Goal: Task Accomplishment & Management: Manage account settings

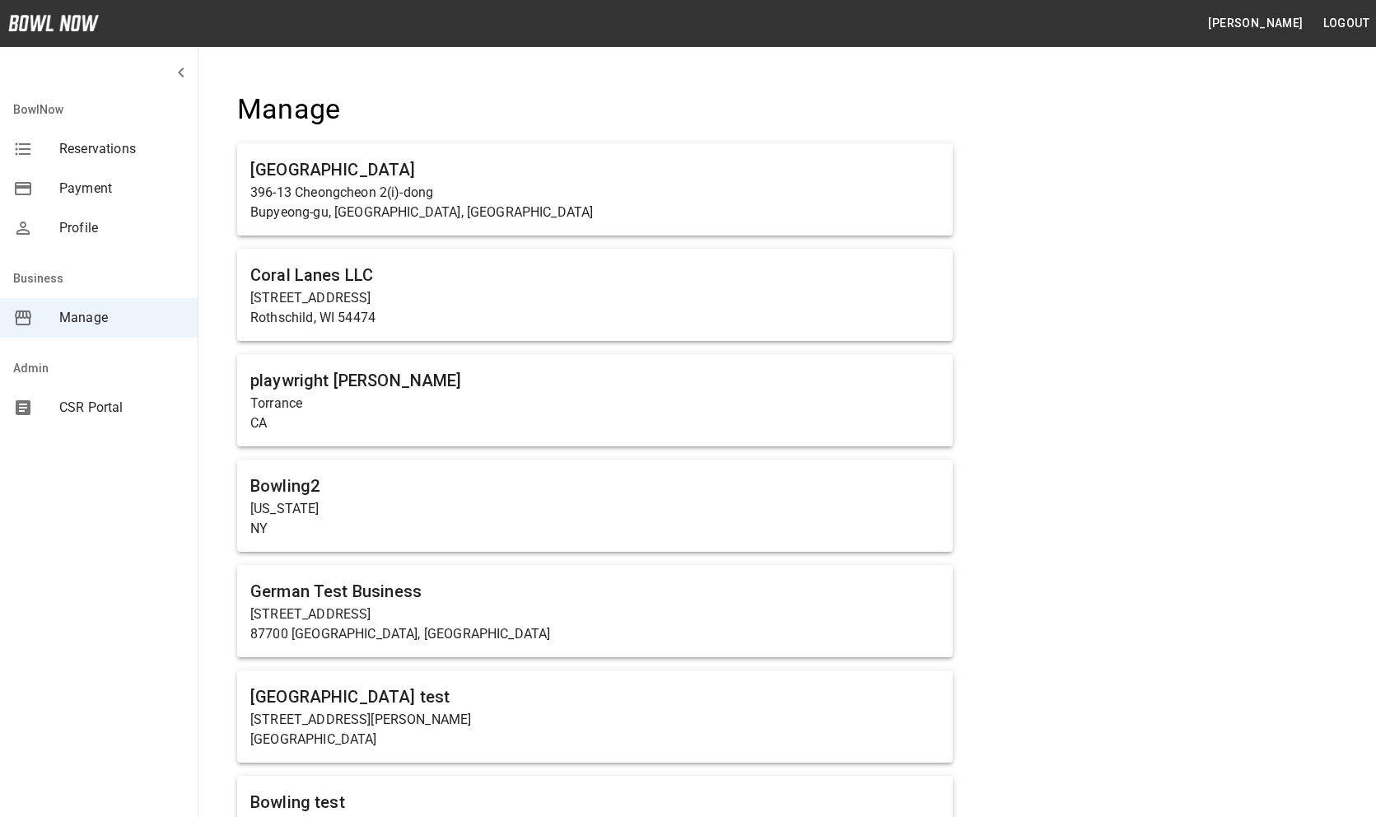
click at [86, 399] on span "CSR Portal" at bounding box center [121, 408] width 125 height 20
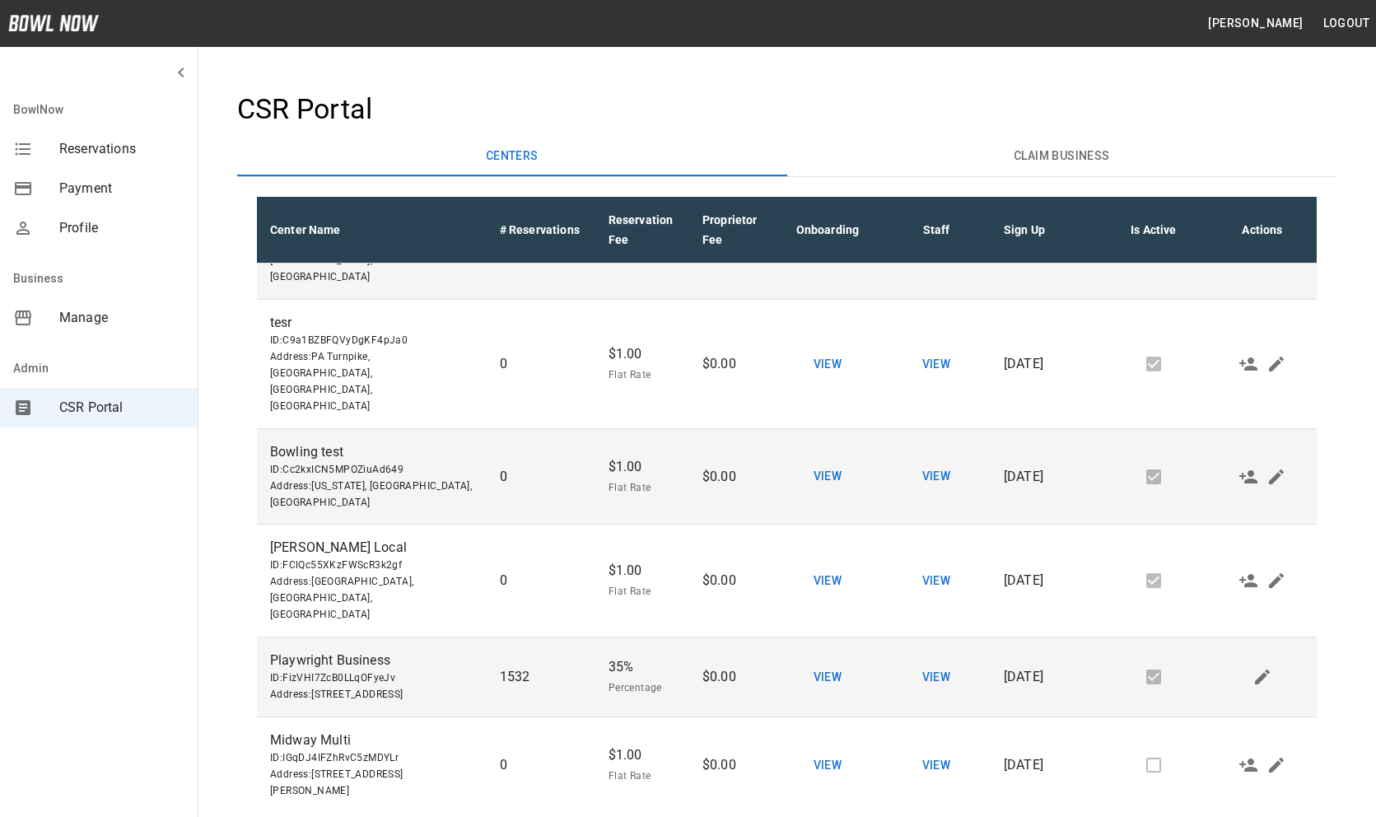
scroll to position [1244, 0]
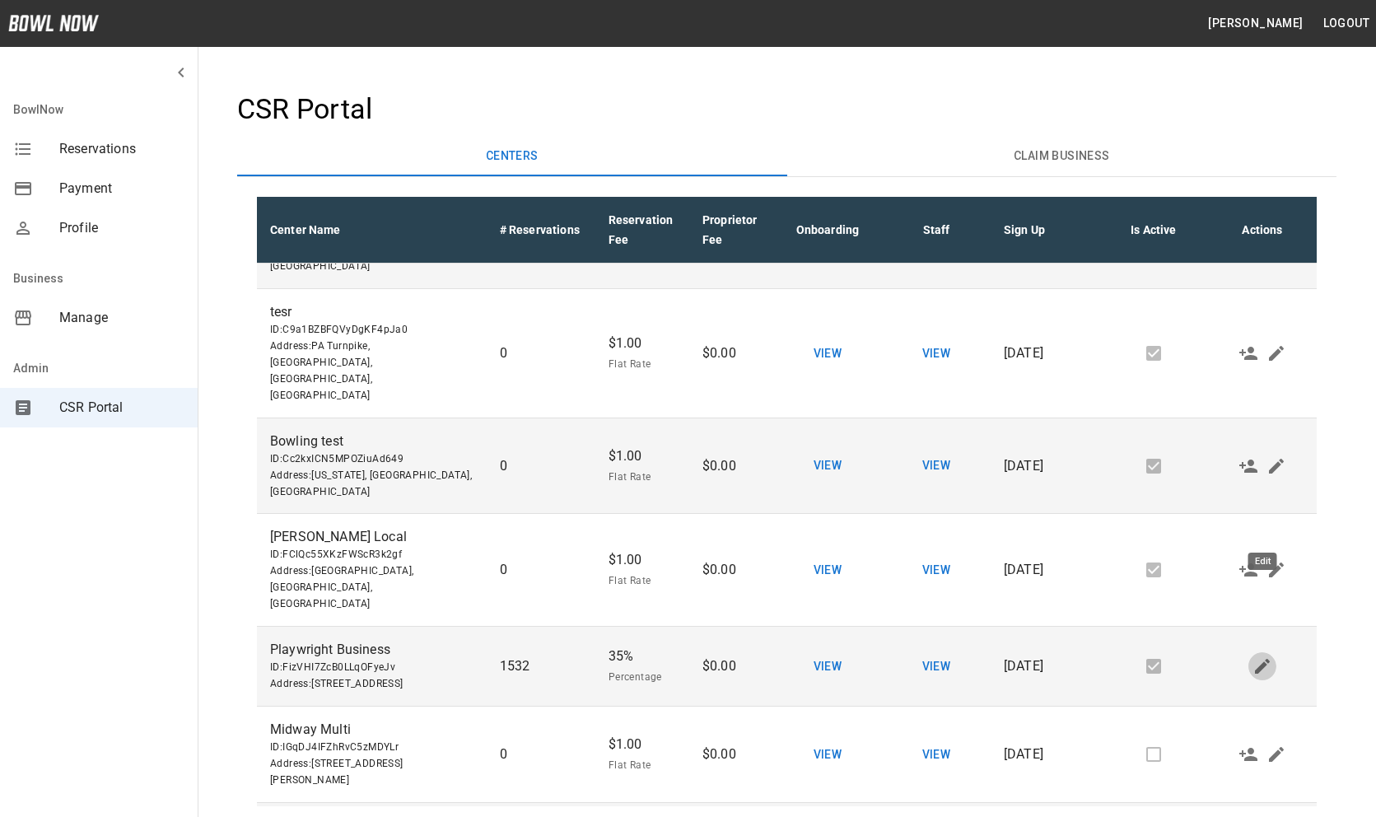
click at [1258, 652] on button "Edit" at bounding box center [1262, 666] width 28 height 28
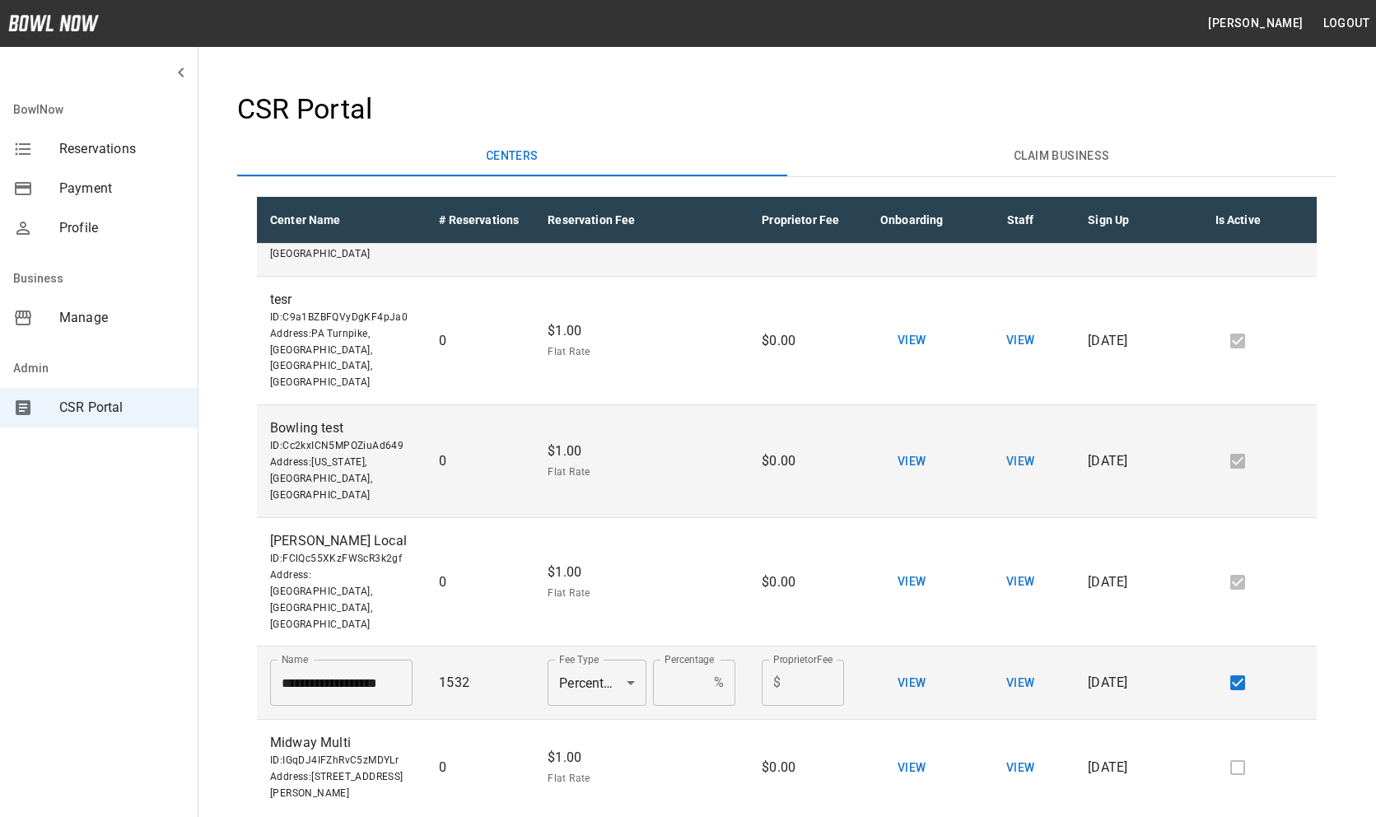
click at [592, 604] on li "Flat Rate" at bounding box center [594, 610] width 99 height 30
type input "****"
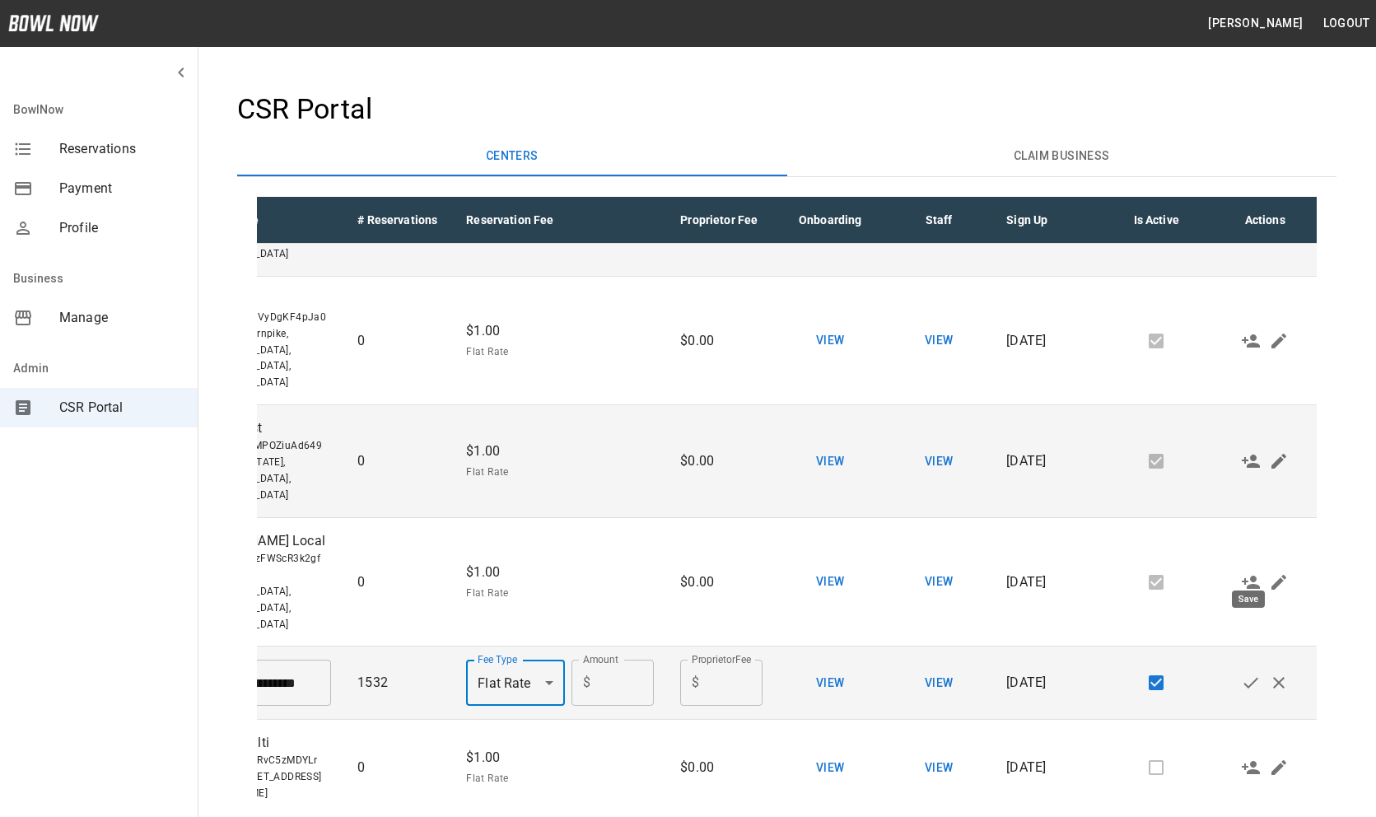
click at [1248, 673] on icon "Save" at bounding box center [1251, 683] width 20 height 20
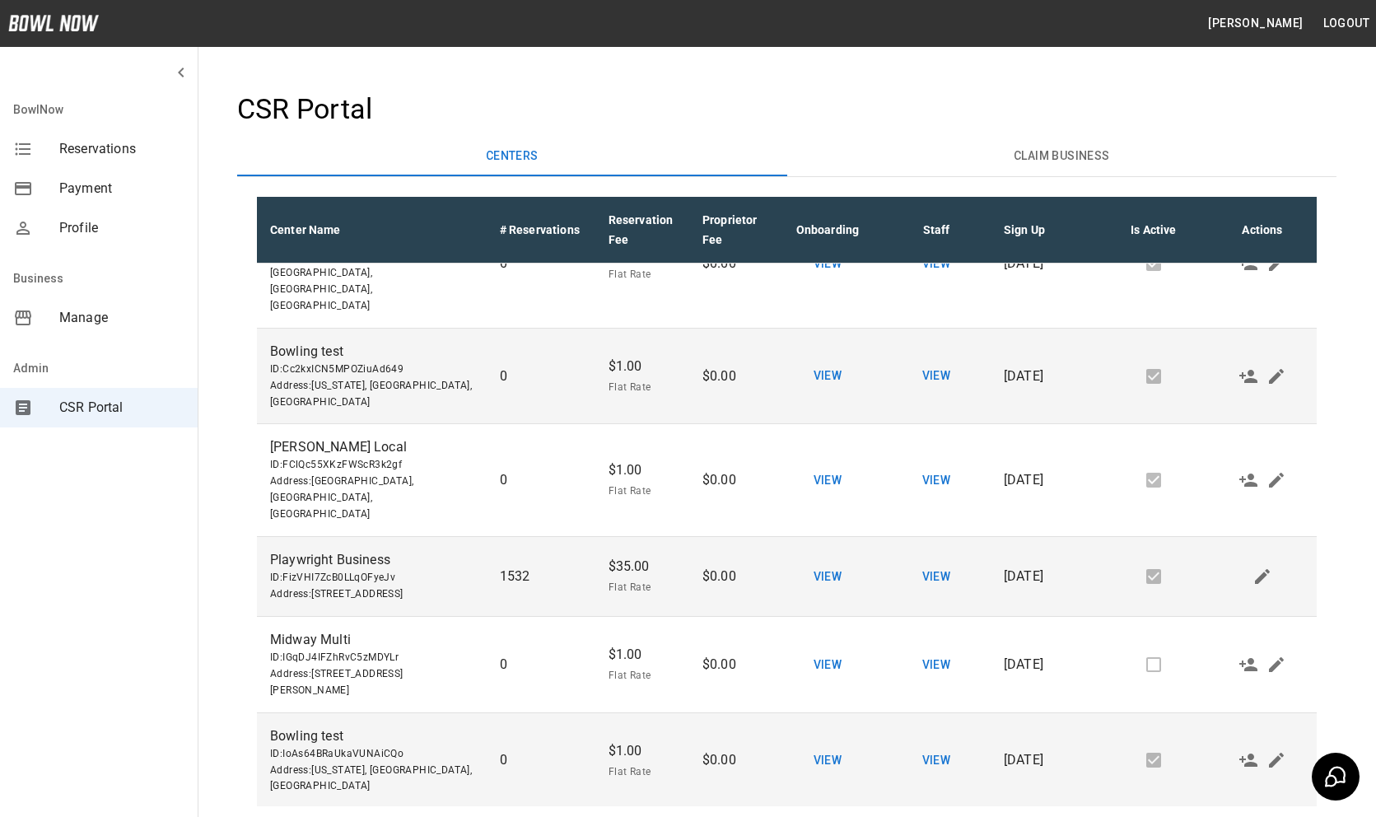
scroll to position [1335, 0]
click at [1258, 565] on icon "Edit" at bounding box center [1263, 575] width 20 height 20
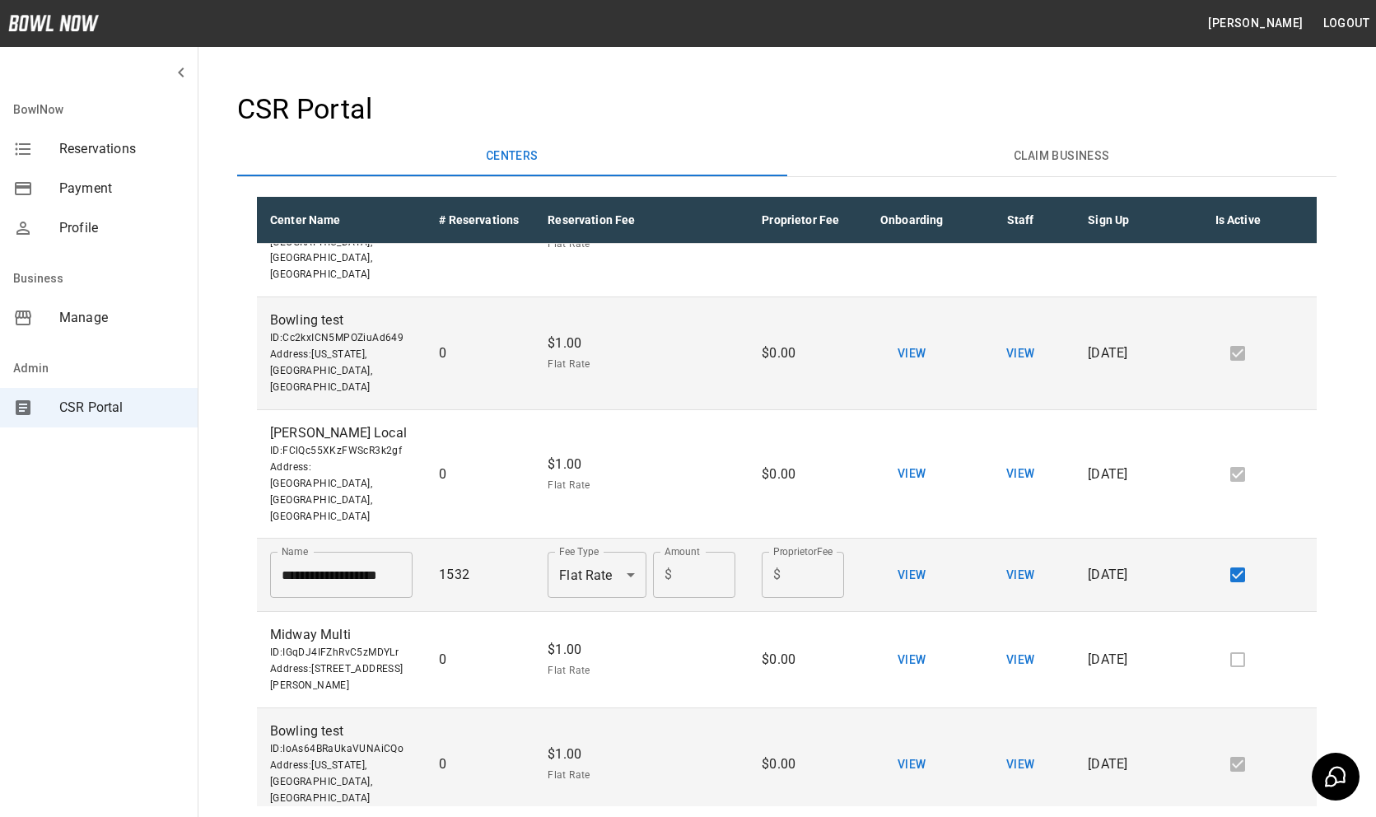
click at [588, 455] on body "[PERSON_NAME] Logout BowlNow Reservations Payment Profile Business Manage Admin…" at bounding box center [688, 498] width 1376 height 997
click at [583, 527] on li "Percentage" at bounding box center [594, 531] width 99 height 30
type input "**********"
click at [1010, 560] on button "View" at bounding box center [1020, 575] width 53 height 30
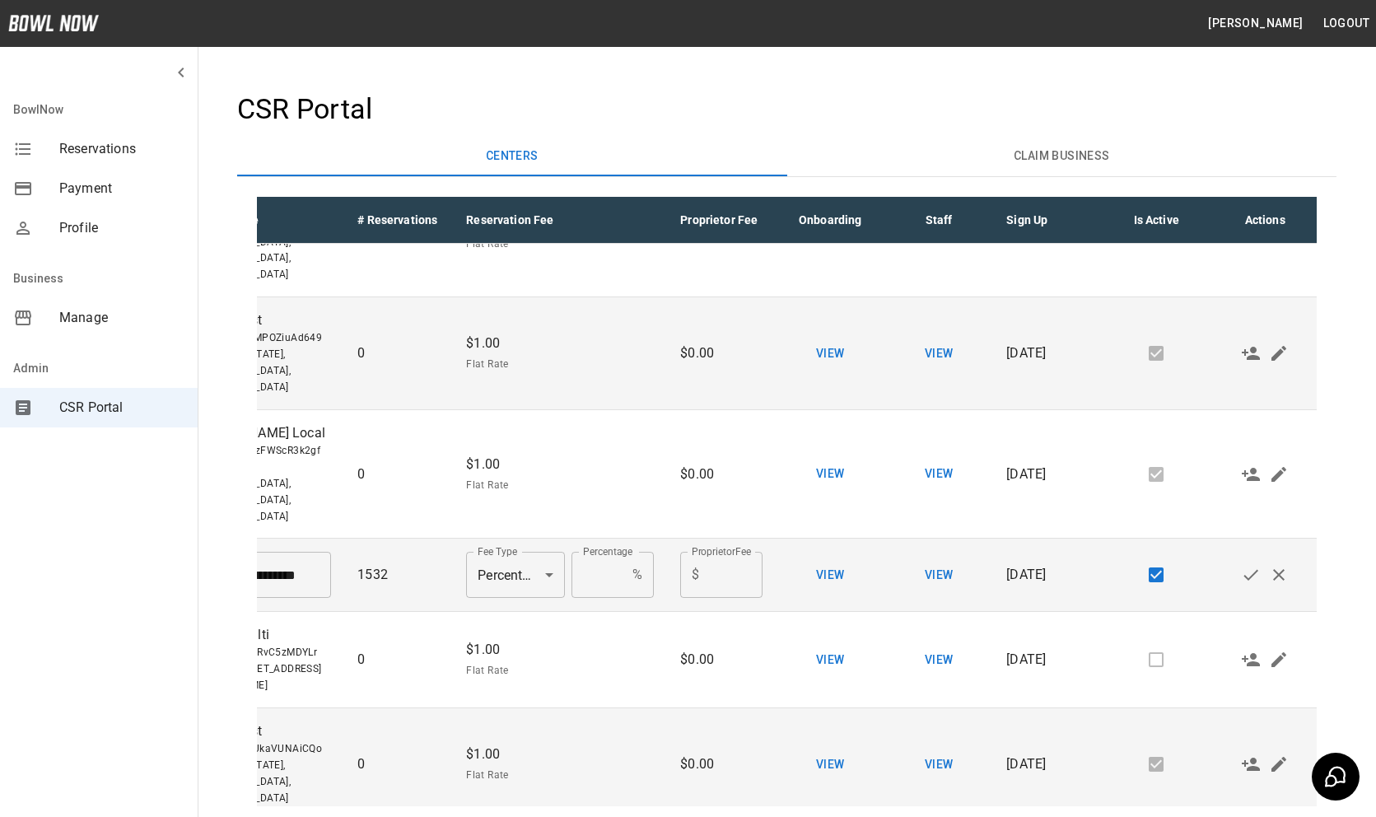
scroll to position [1466, 81]
click at [1242, 565] on icon "Save" at bounding box center [1252, 575] width 20 height 20
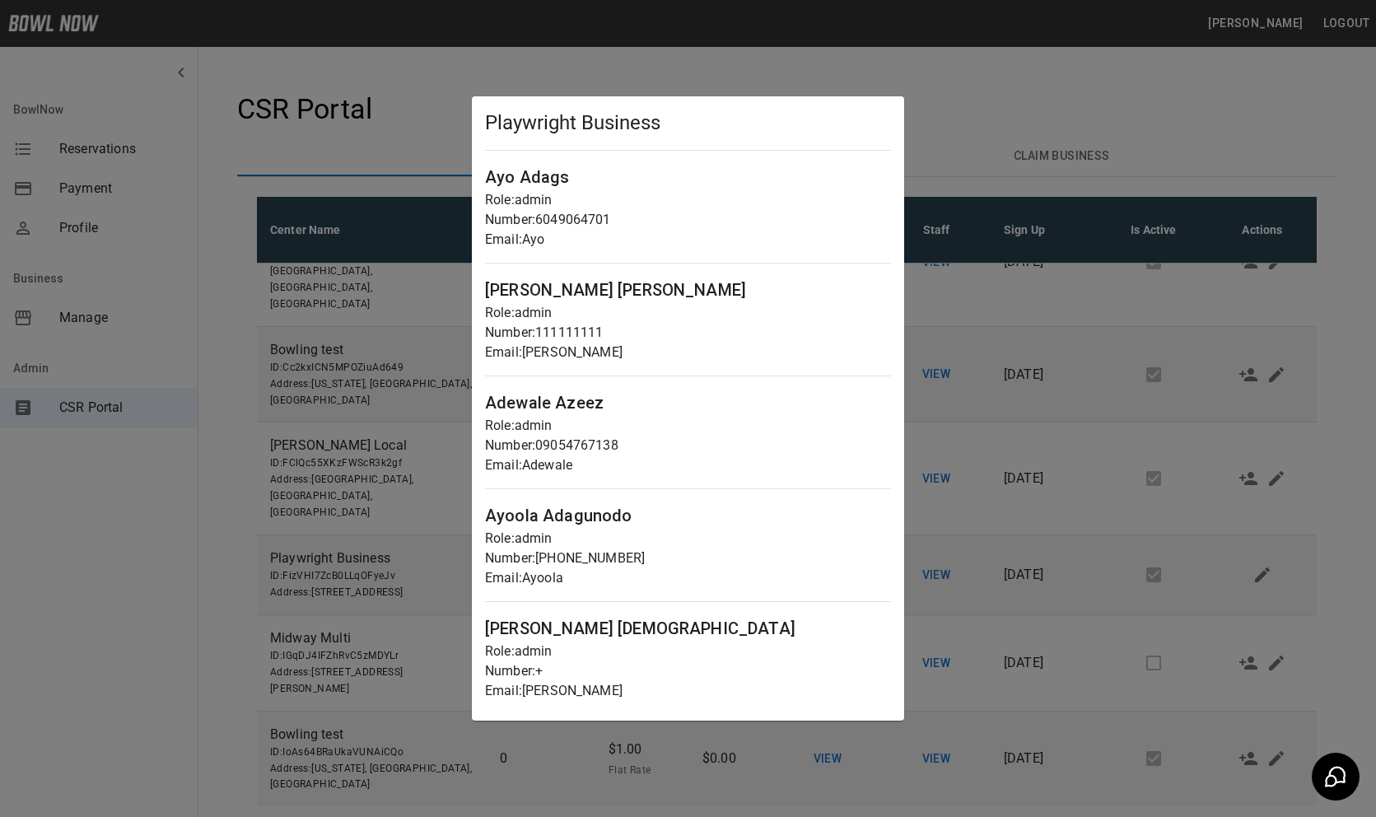
click at [1201, 469] on div at bounding box center [688, 408] width 1376 height 817
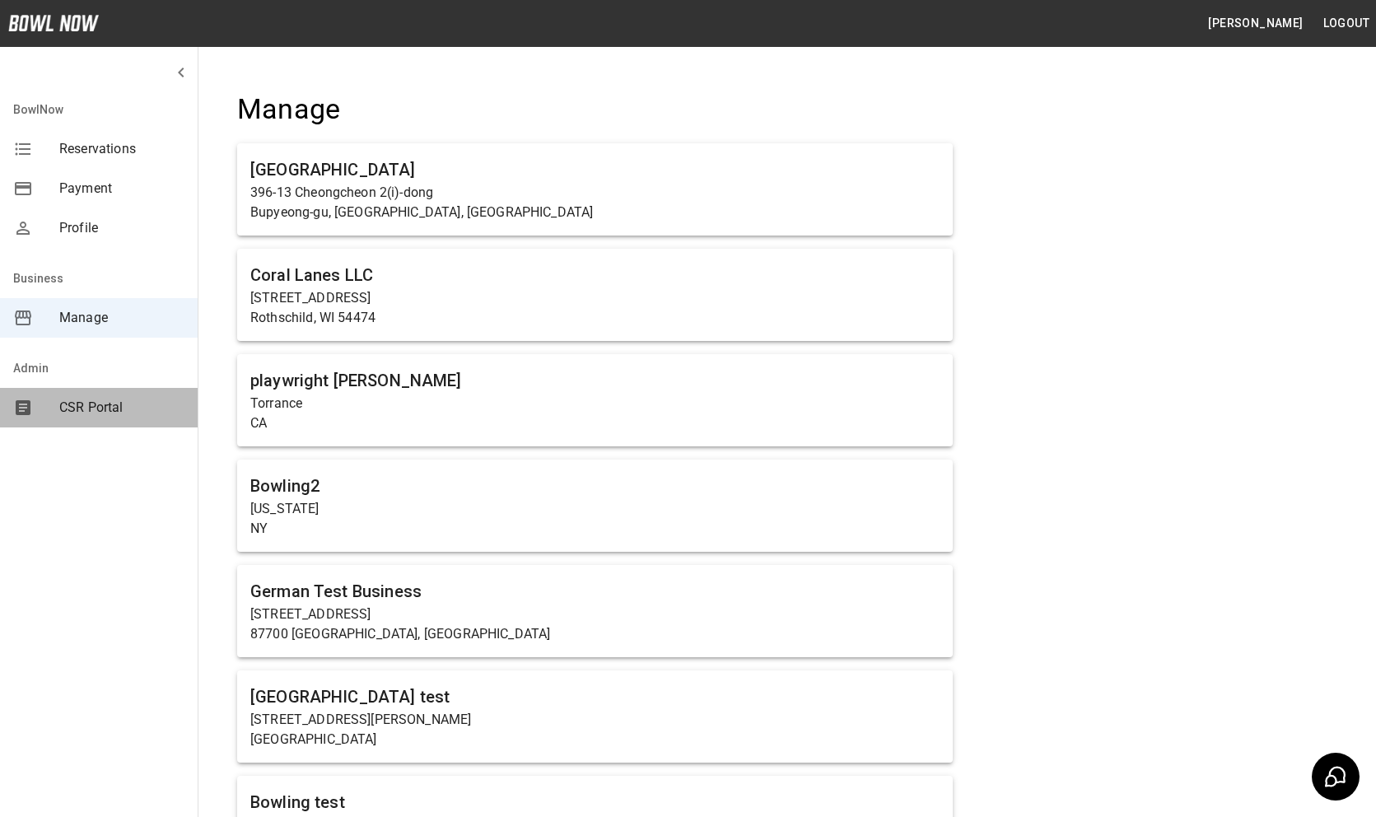
click at [113, 404] on span "CSR Portal" at bounding box center [121, 408] width 125 height 20
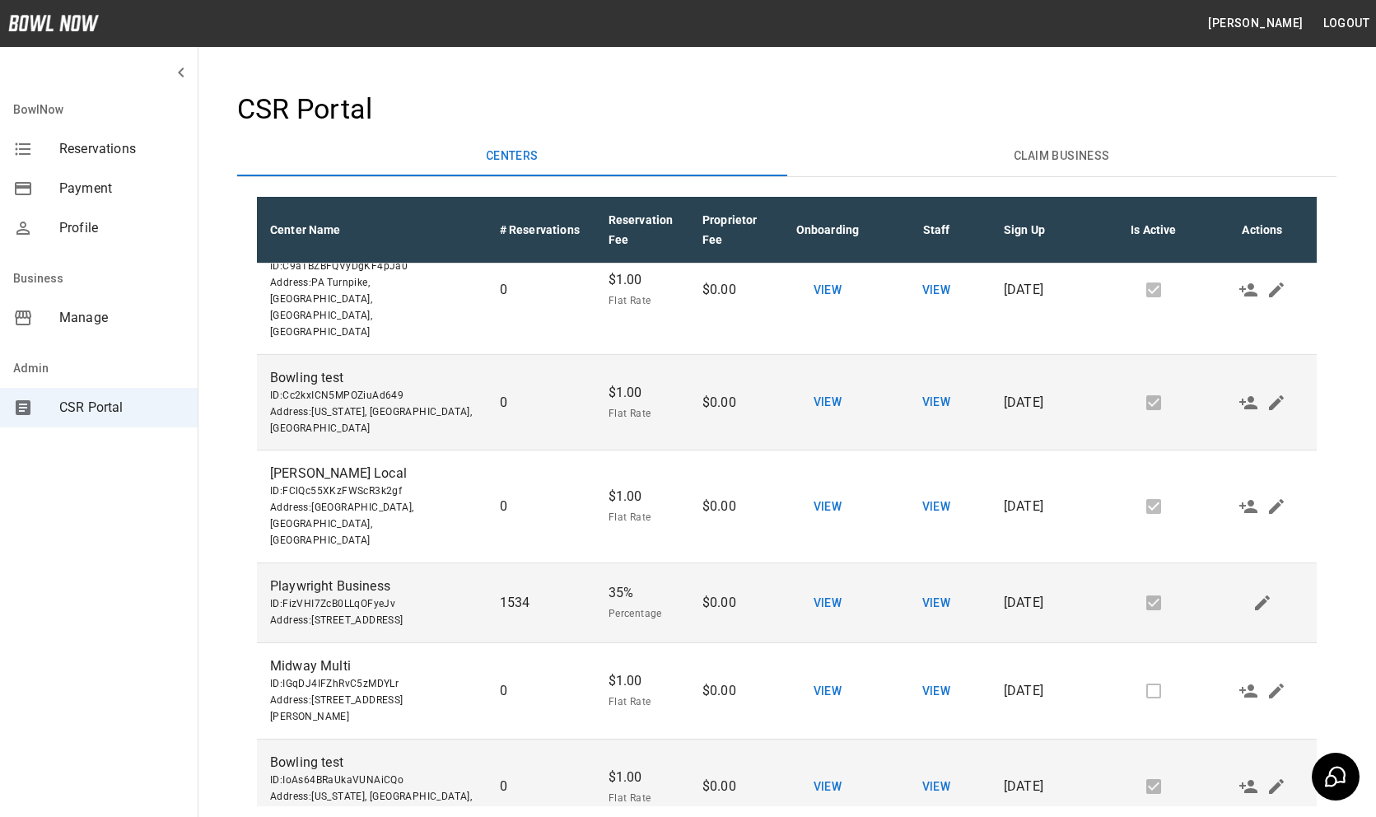
scroll to position [1308, 0]
